Goal: Information Seeking & Learning: Check status

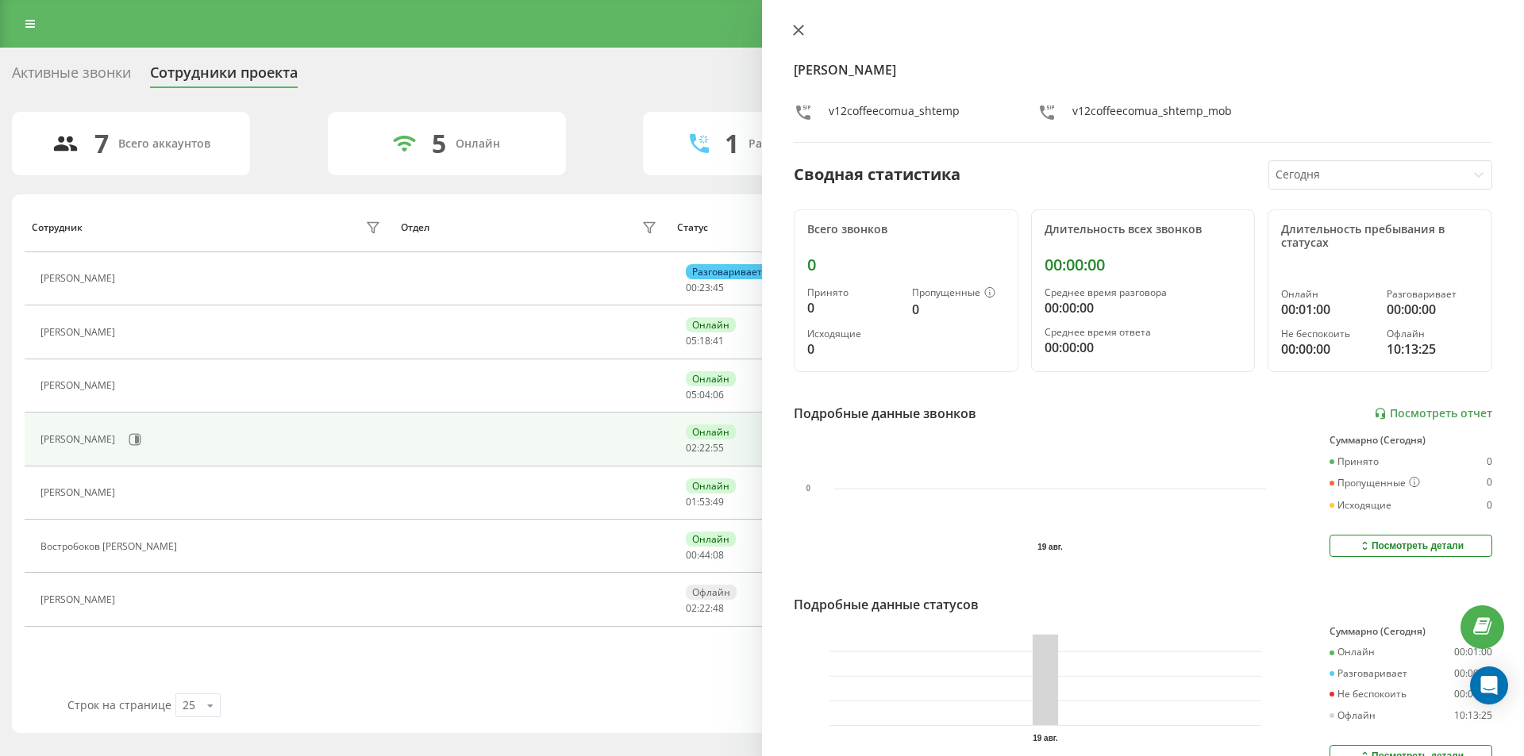
click at [803, 29] on icon at bounding box center [798, 30] width 11 height 11
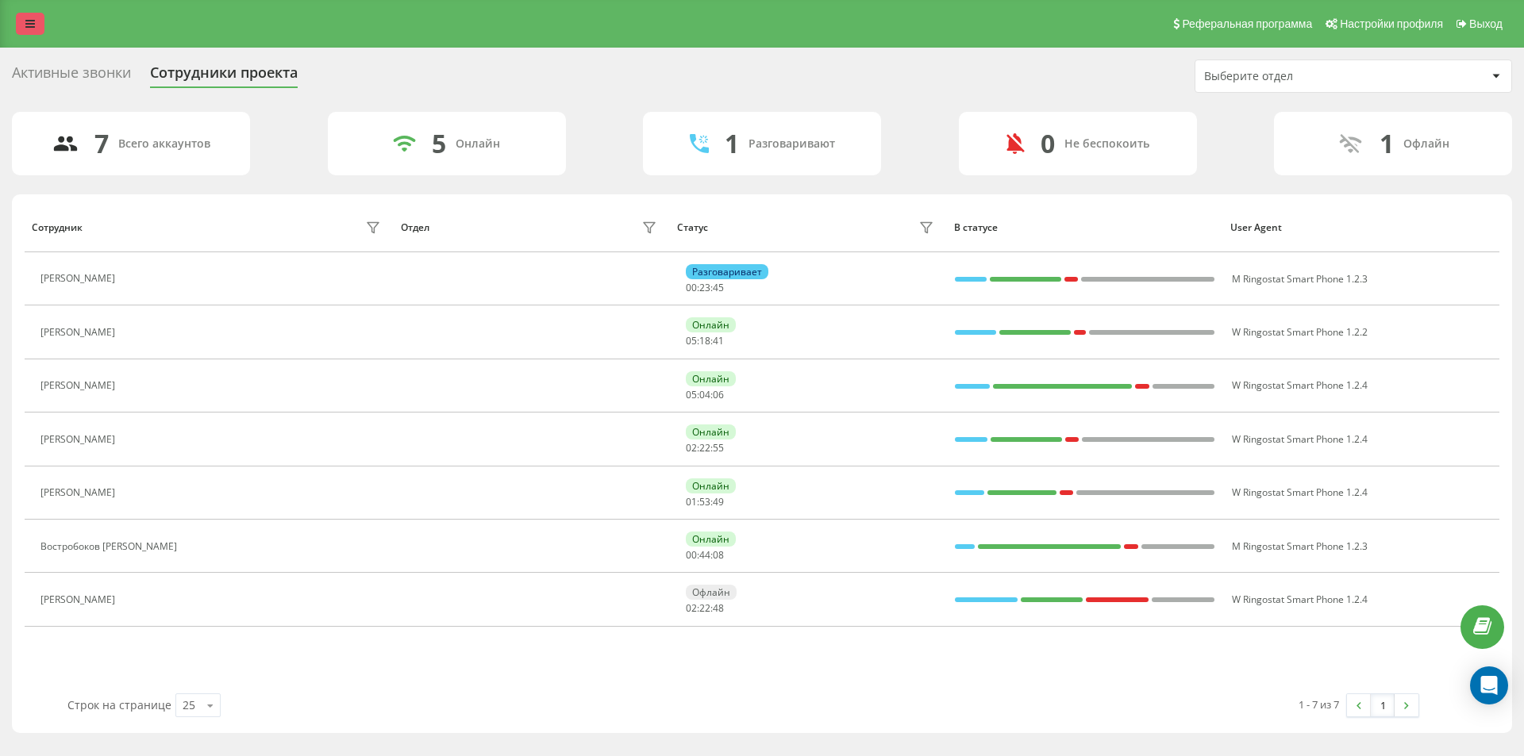
click at [29, 25] on icon at bounding box center [30, 23] width 10 height 11
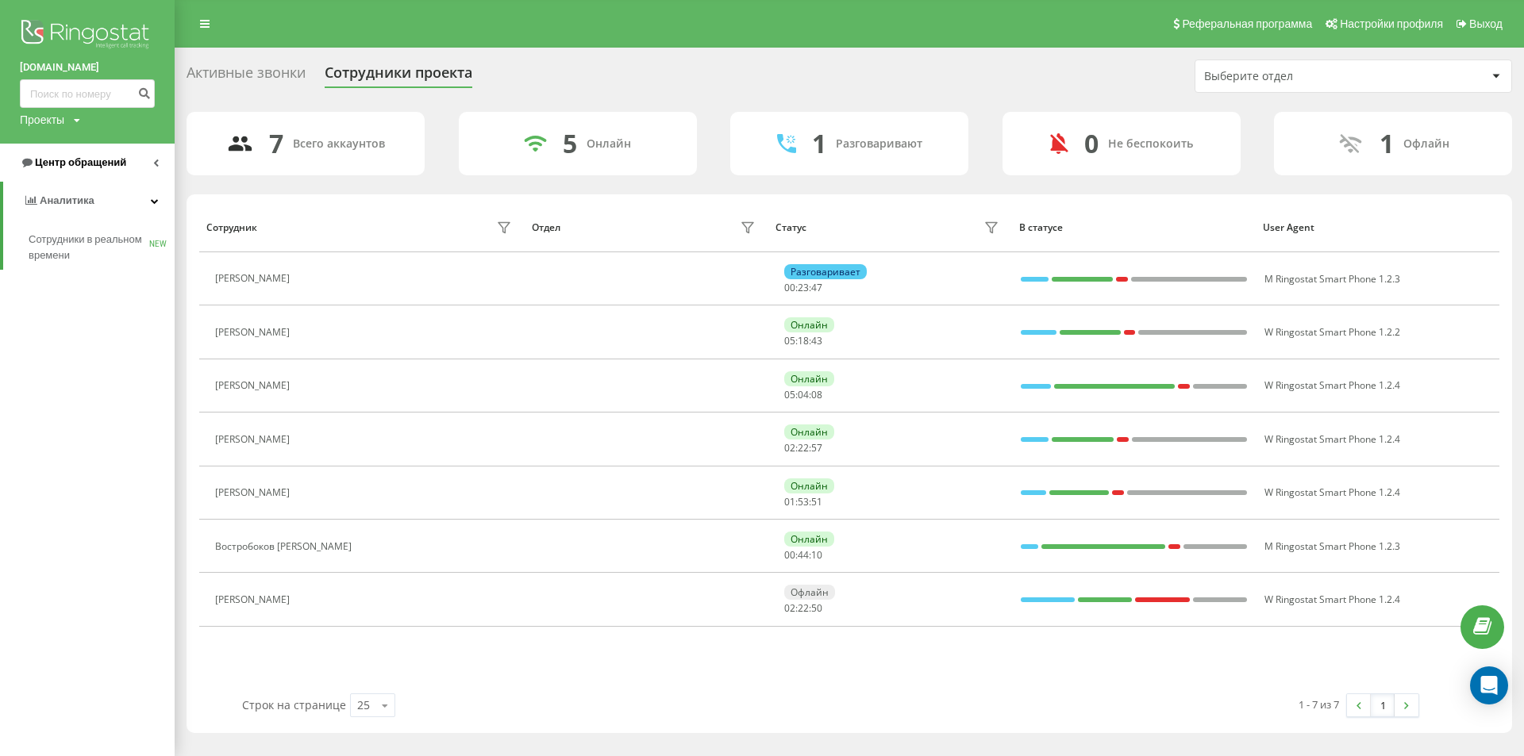
click at [92, 166] on span "Центр обращений" at bounding box center [80, 162] width 91 height 12
click at [75, 210] on span "Журнал звонков" at bounding box center [70, 202] width 83 height 16
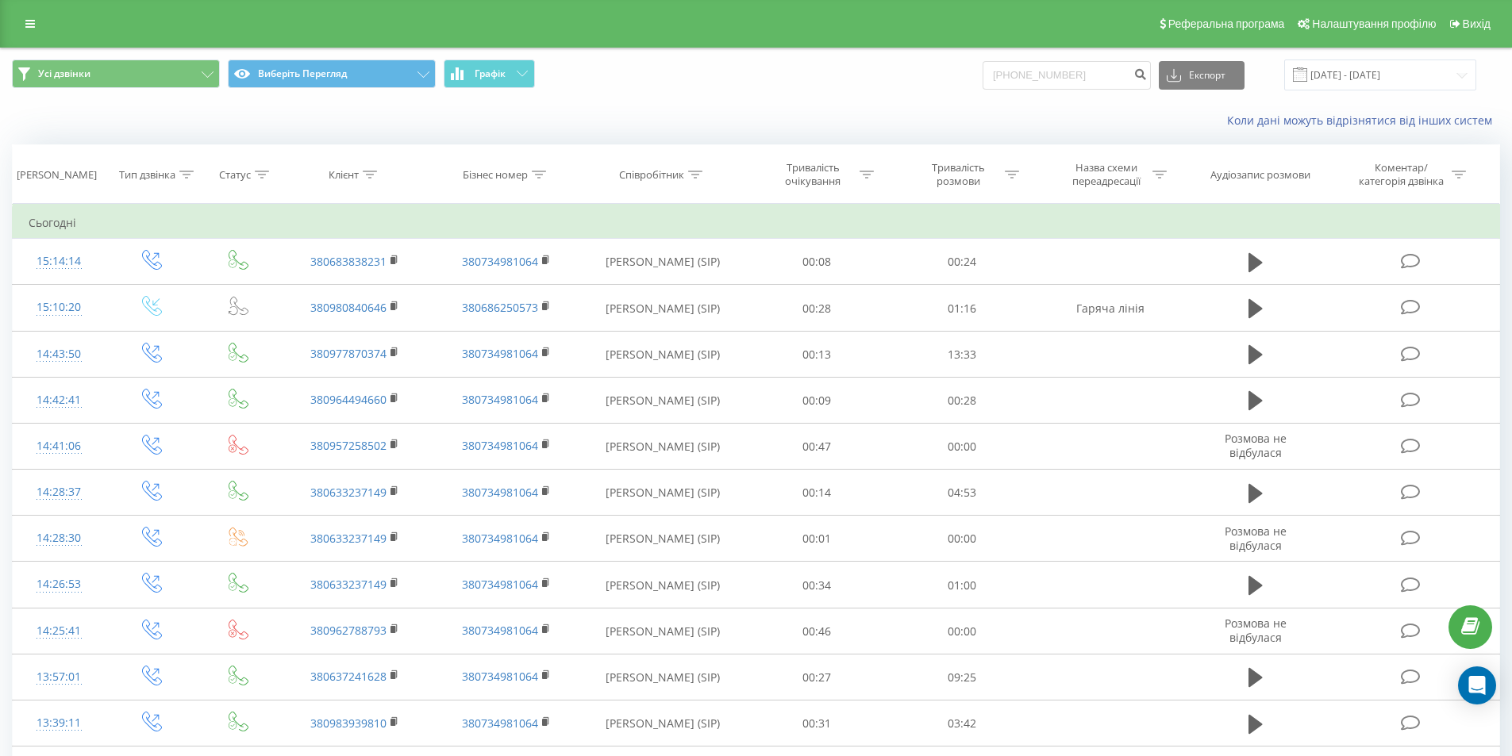
click at [1032, 72] on input "+380676735007" at bounding box center [1067, 75] width 168 height 29
type input "676735007"
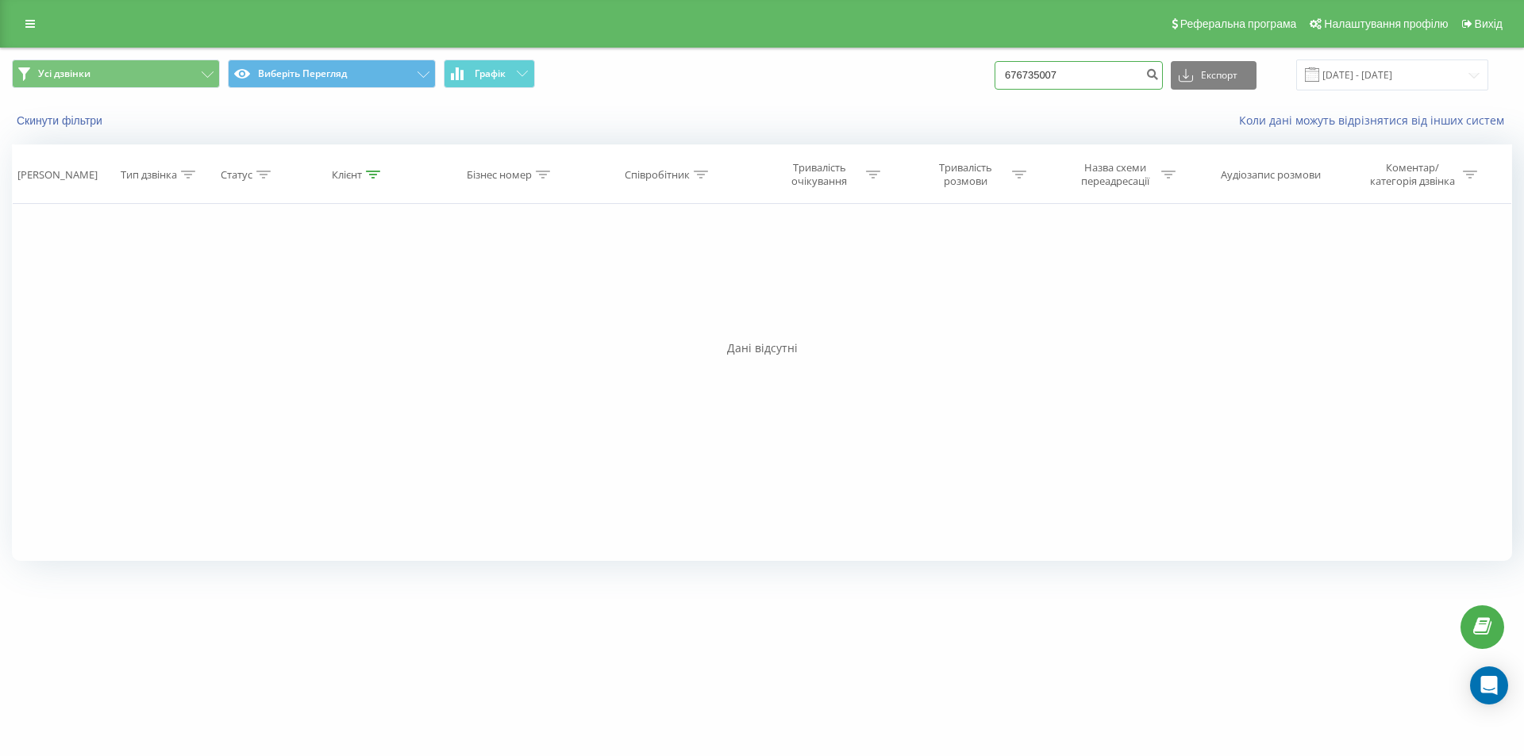
click at [1014, 79] on input "676735007" at bounding box center [1079, 75] width 168 height 29
click at [1018, 76] on input "676735007" at bounding box center [1079, 75] width 168 height 29
type input "0676735007"
click at [1158, 76] on button "submit" at bounding box center [1151, 75] width 21 height 29
click at [1018, 71] on input "0676735007" at bounding box center [1079, 75] width 168 height 29
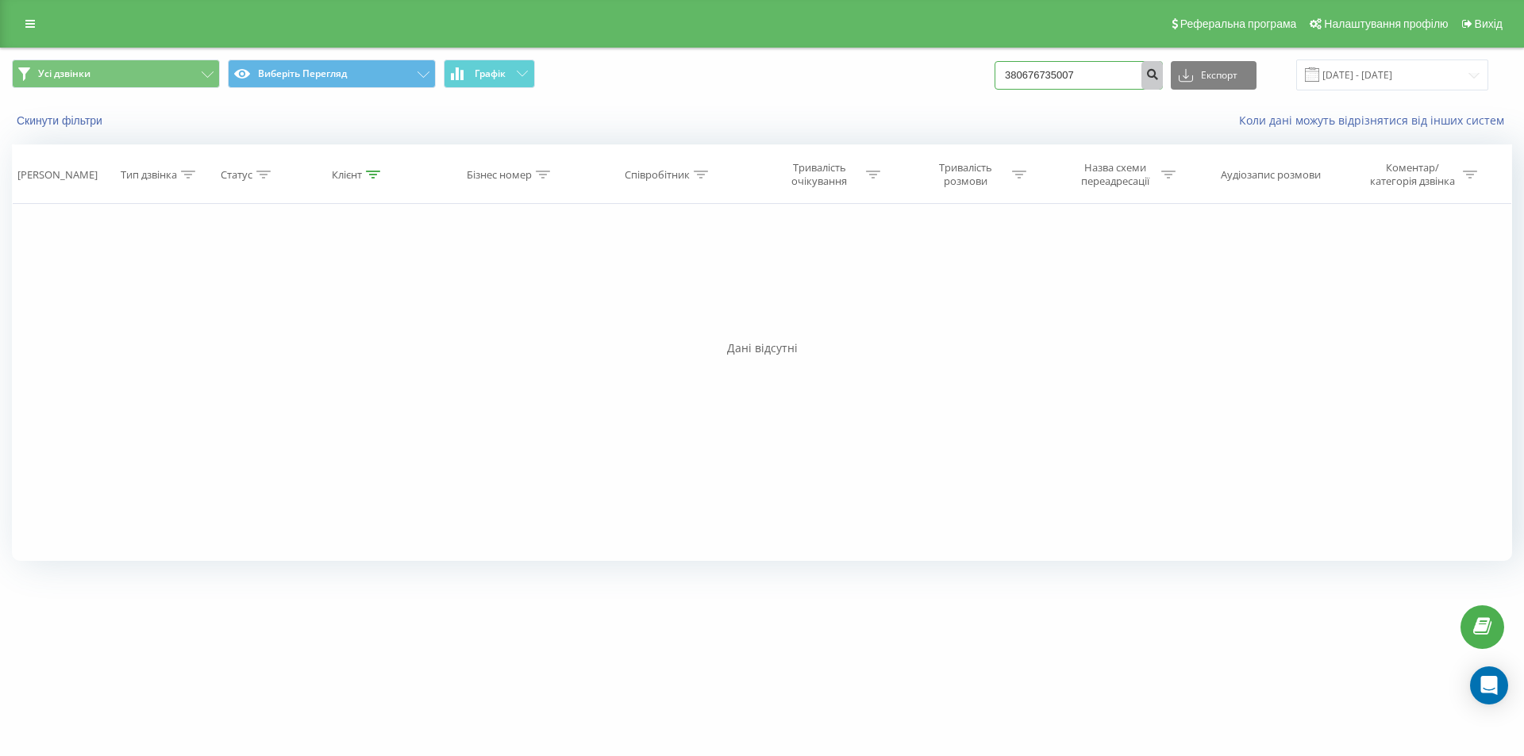
type input "380676735007"
click at [1159, 73] on icon "submit" at bounding box center [1151, 72] width 13 height 10
click at [1159, 75] on icon "submit" at bounding box center [1151, 72] width 13 height 10
drag, startPoint x: 1076, startPoint y: 71, endPoint x: 896, endPoint y: 92, distance: 181.5
click at [896, 92] on div "Усі дзвінки Виберіть Перегляд Графік 380676735007 Експорт .csv .xls .xlsx [DATE…" at bounding box center [762, 74] width 1522 height 53
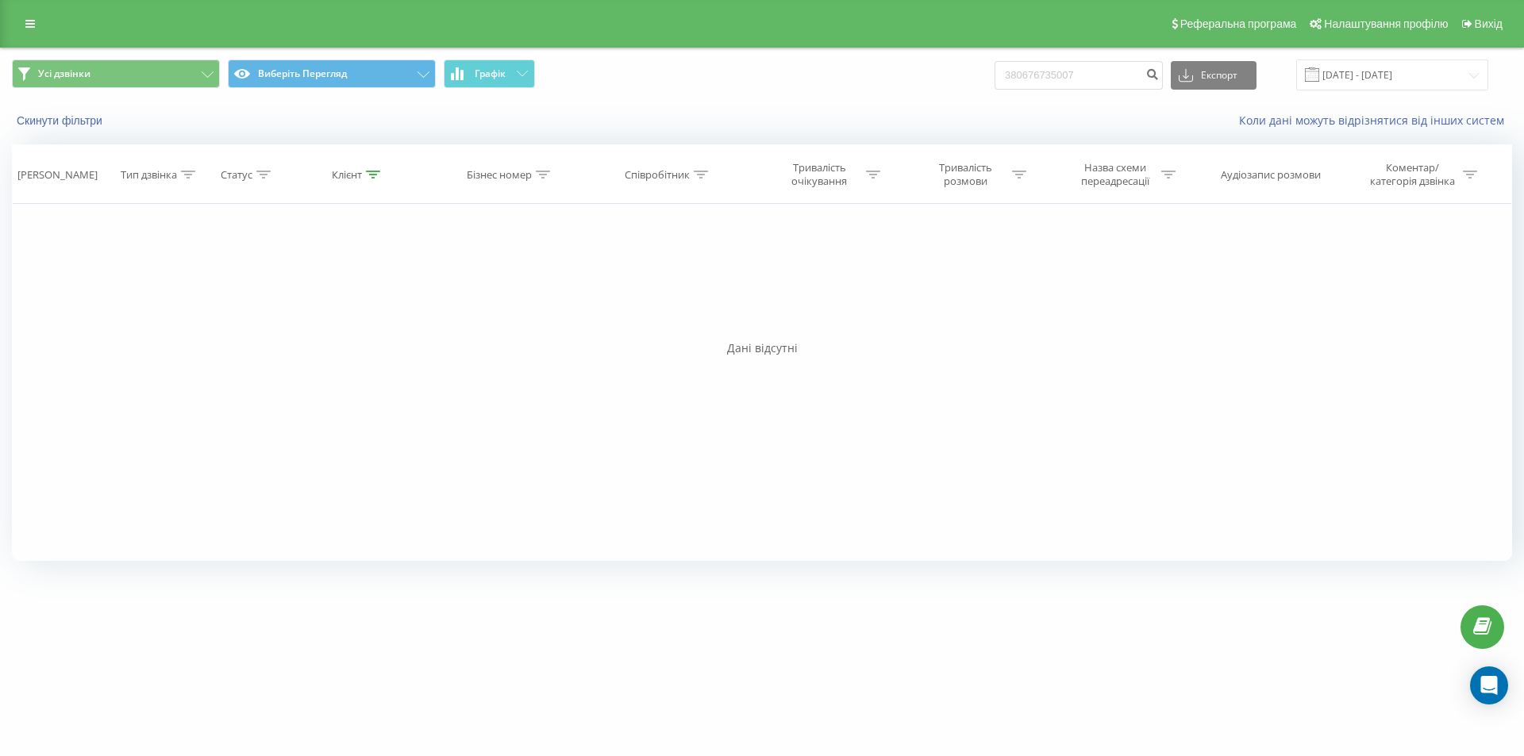
click at [29, 33] on link at bounding box center [30, 24] width 29 height 22
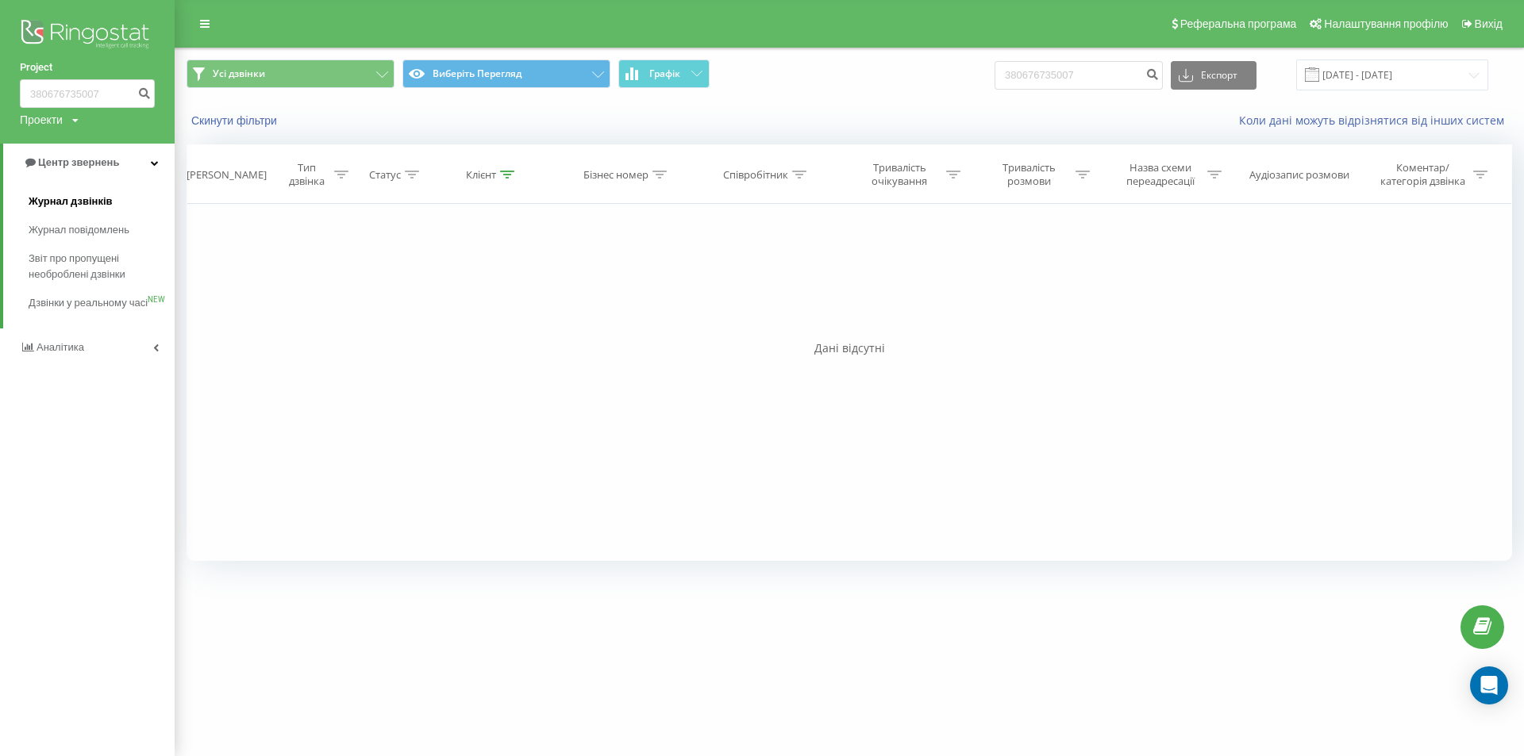
click at [85, 194] on link "Журнал дзвінків" at bounding box center [102, 201] width 146 height 29
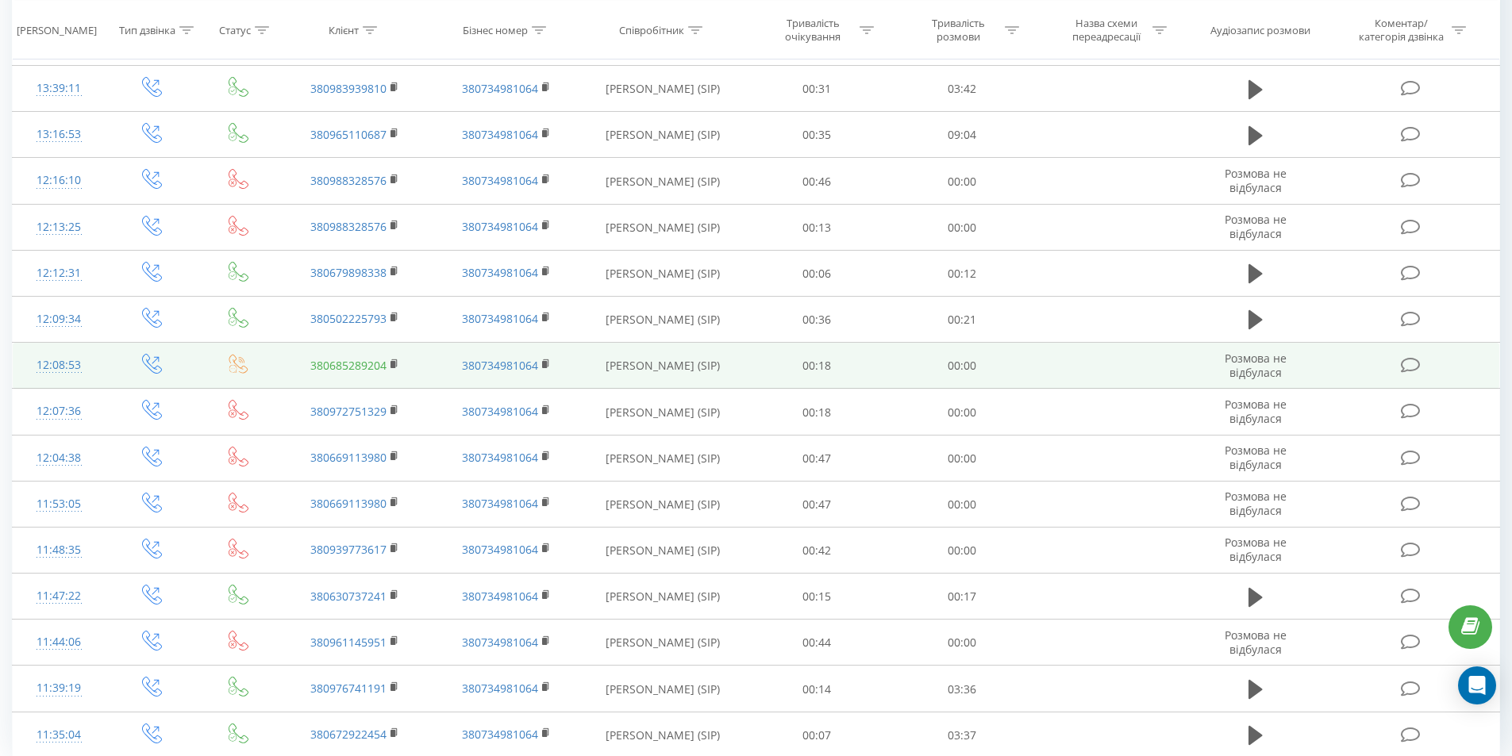
scroll to position [710, 0]
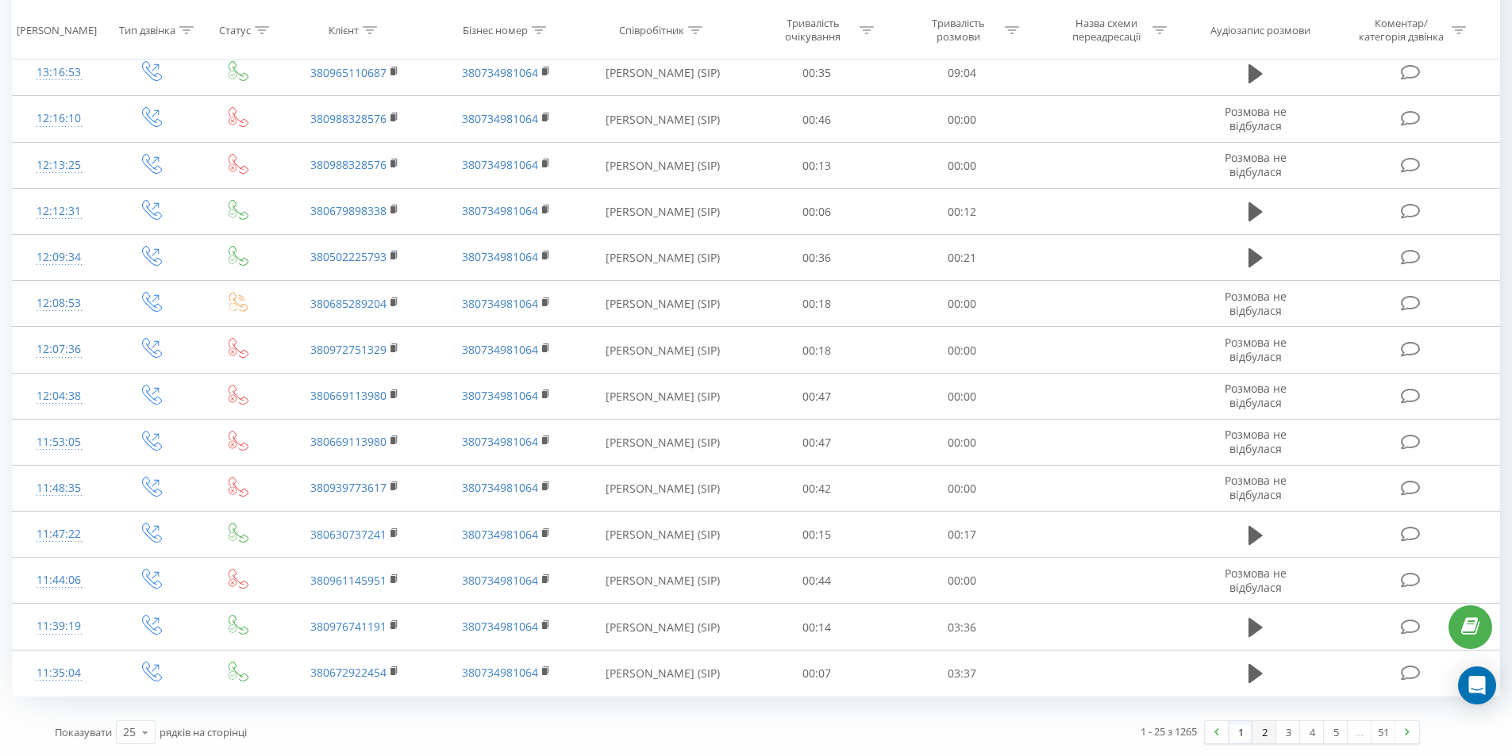
click at [1257, 737] on link "2" at bounding box center [1265, 733] width 24 height 22
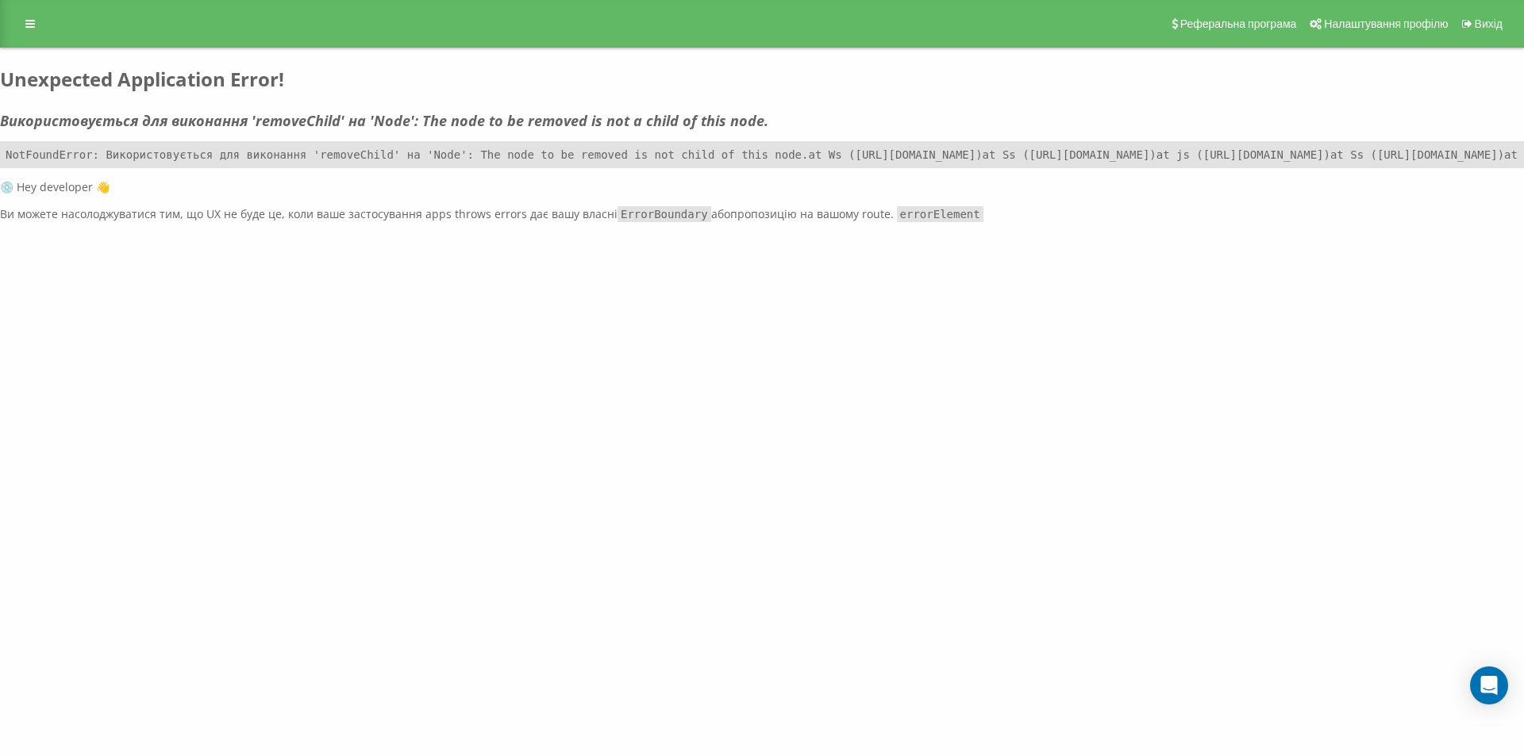
click at [448, 52] on div "Реферальна програма Налаштування профілю Вихід Unexpected Application Error! Ви…" at bounding box center [762, 111] width 1524 height 222
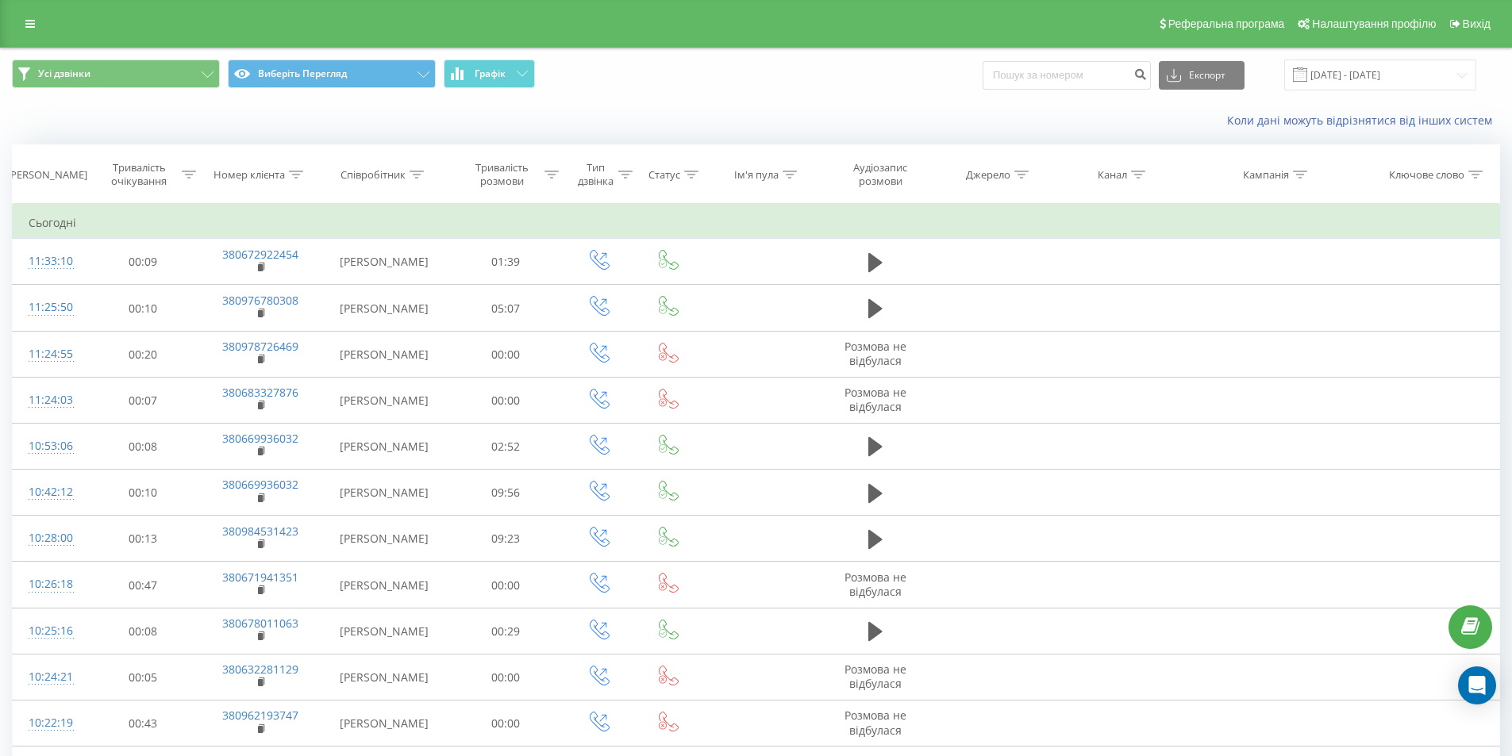
click at [19, 5] on div "Реферальна програма Налаштування профілю Вихід" at bounding box center [756, 24] width 1512 height 48
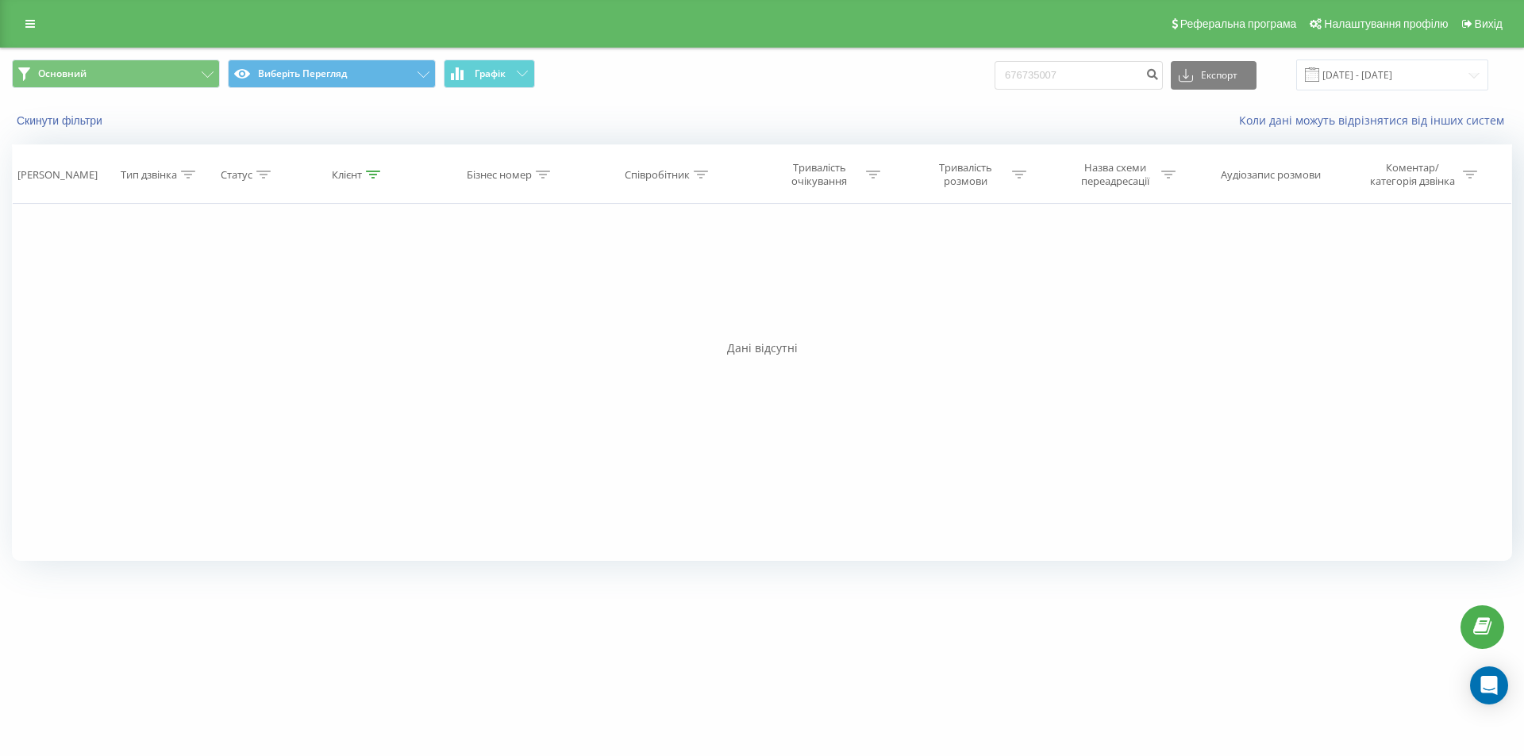
click at [294, 125] on div "Скинути фільтри" at bounding box center [286, 121] width 571 height 16
